Goal: Transaction & Acquisition: Purchase product/service

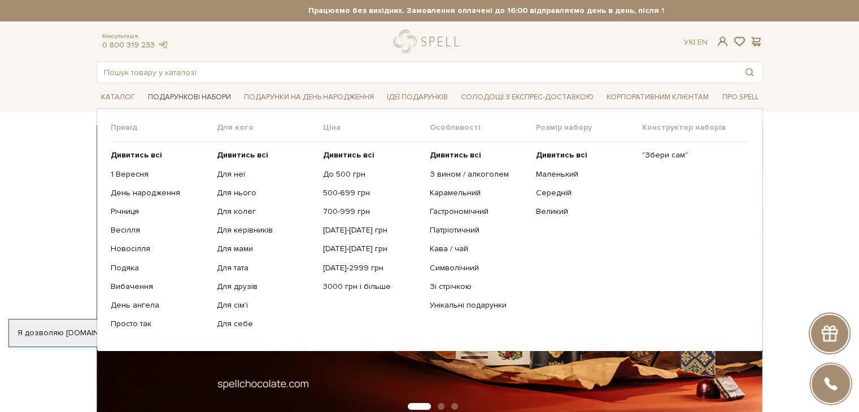
click at [149, 98] on span "Подарункові набори" at bounding box center [189, 97] width 92 height 17
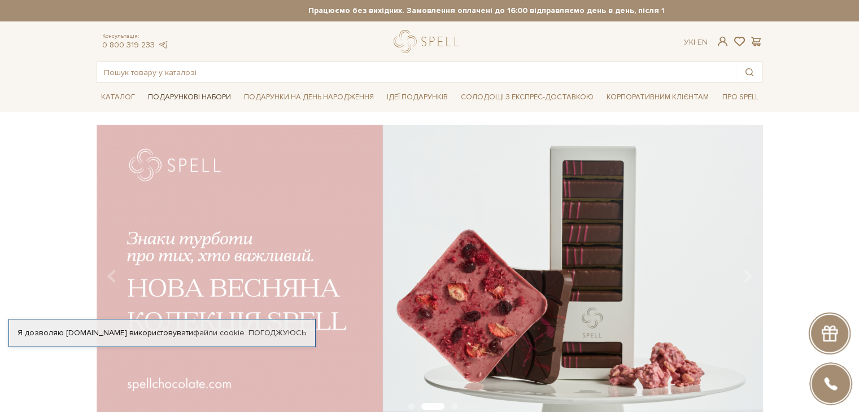
click at [176, 102] on span "Подарункові набори" at bounding box center [189, 97] width 92 height 17
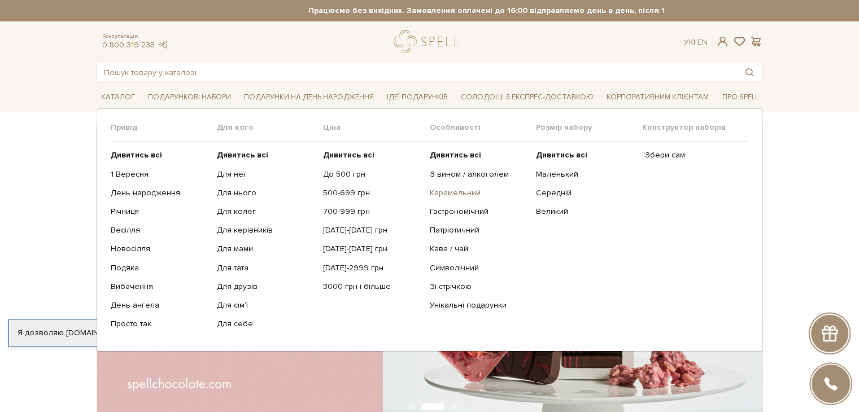
click at [468, 192] on link "Карамельний" at bounding box center [478, 193] width 98 height 10
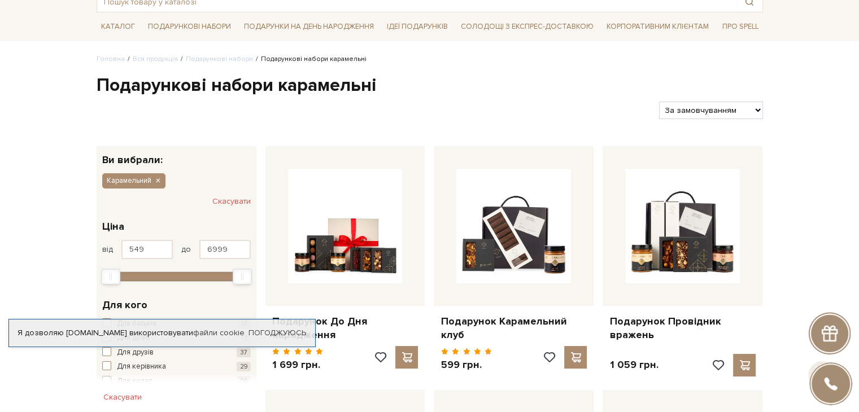
scroll to position [203, 0]
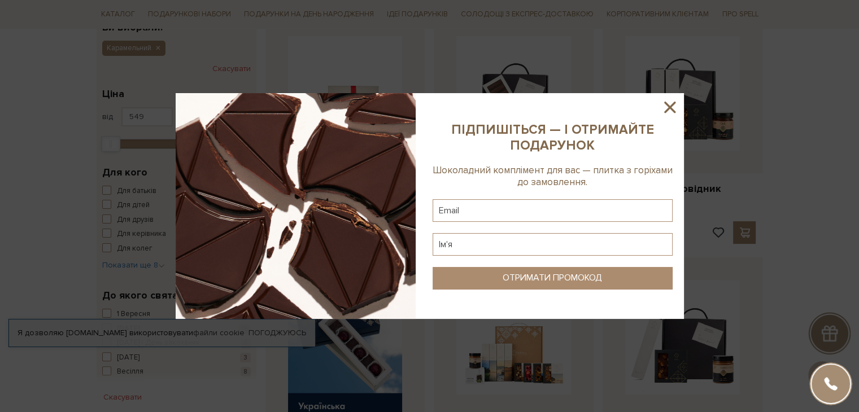
click at [670, 111] on icon at bounding box center [669, 107] width 19 height 19
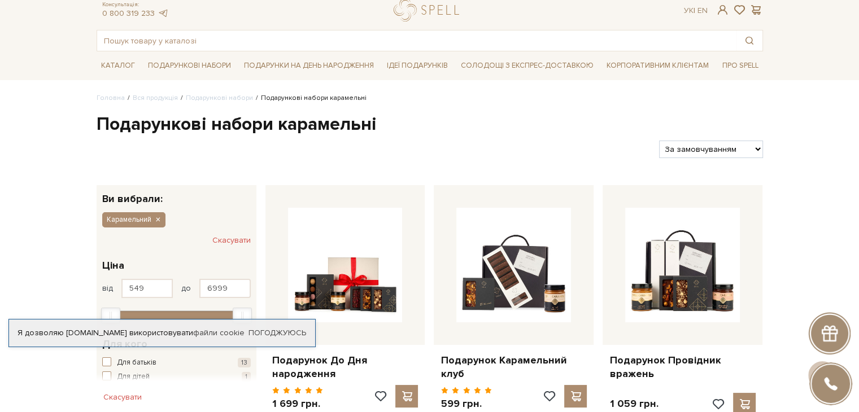
scroll to position [0, 0]
